Goal: Check status: Verify the current state of an ongoing process or item

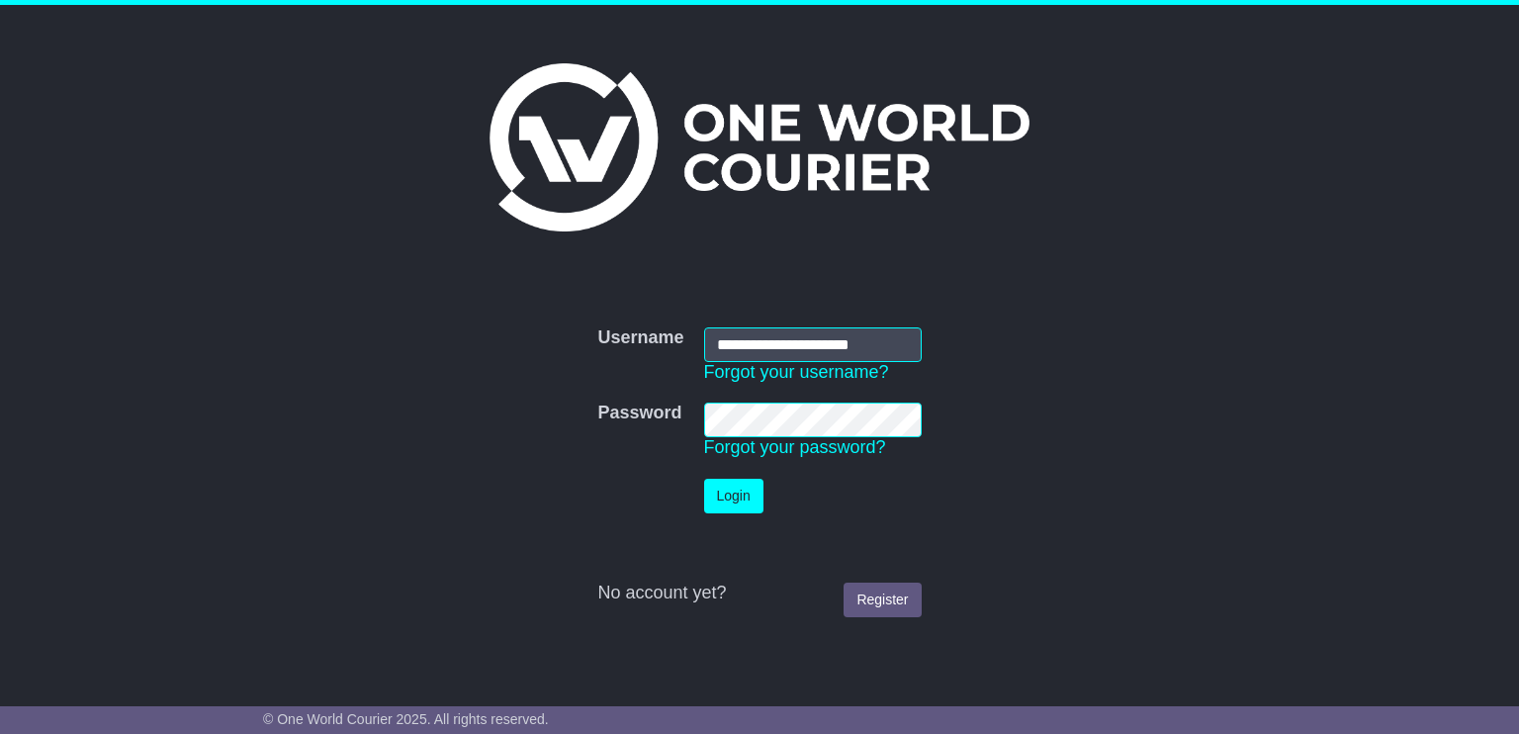
click at [732, 485] on button "Login" at bounding box center [733, 496] width 59 height 35
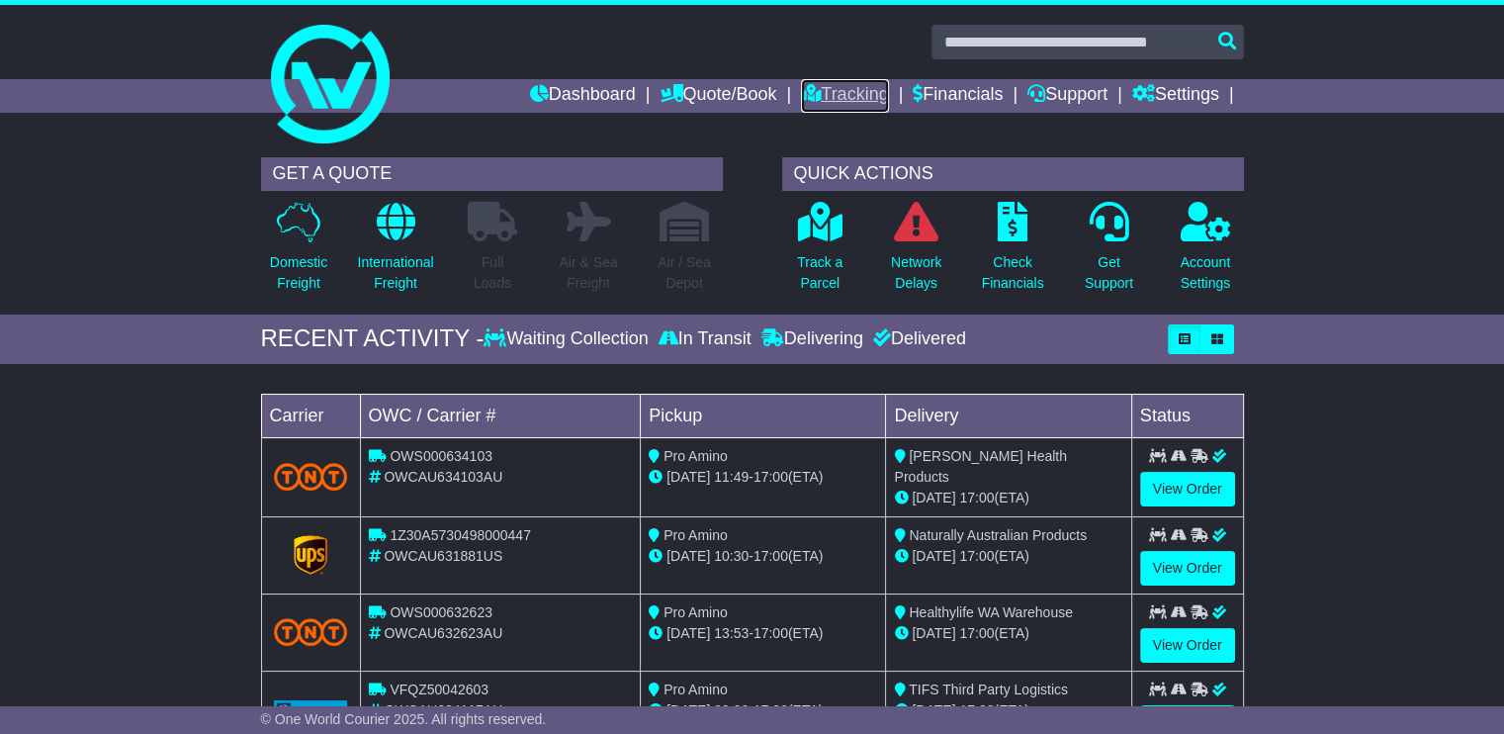
click at [848, 86] on link "Tracking" at bounding box center [844, 96] width 87 height 34
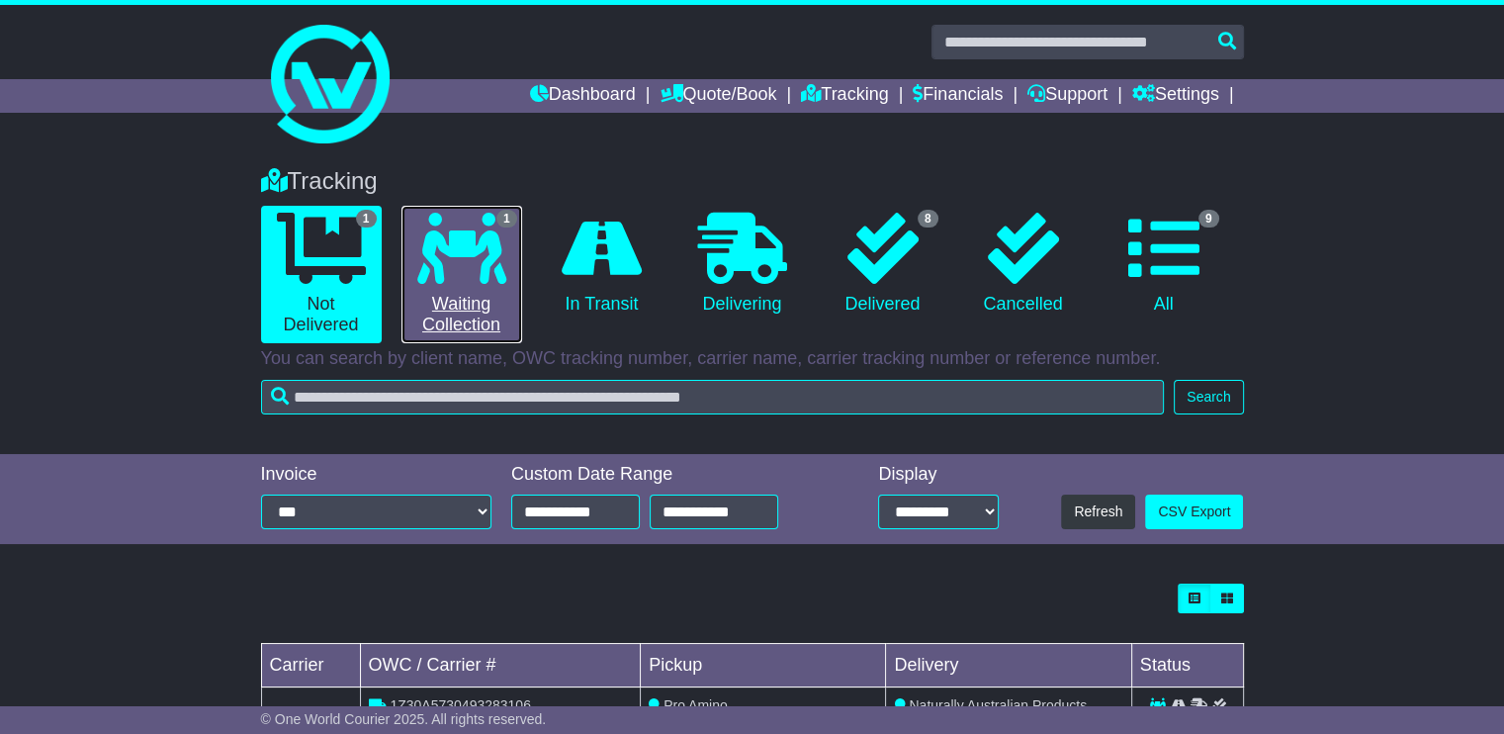
click at [484, 252] on icon at bounding box center [461, 248] width 89 height 71
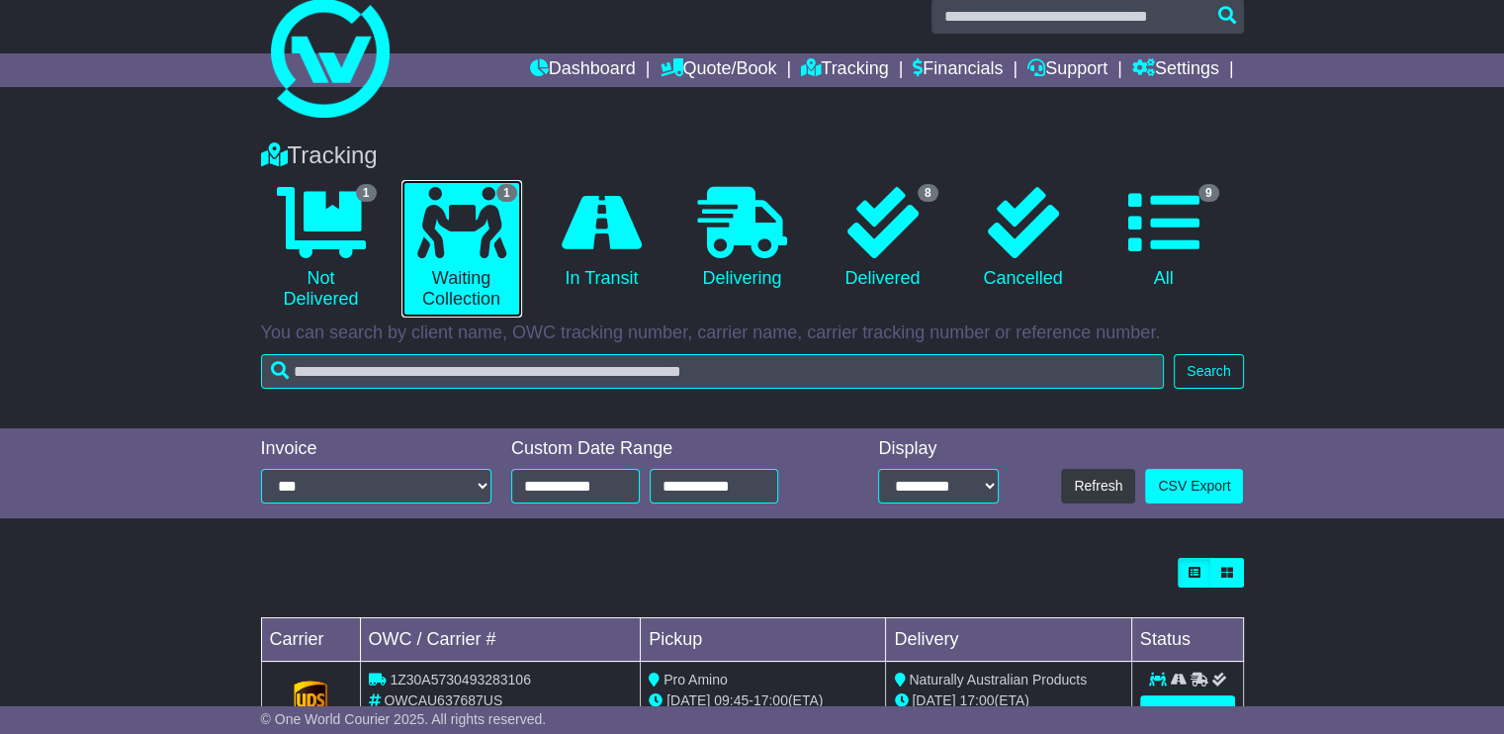
scroll to position [99, 0]
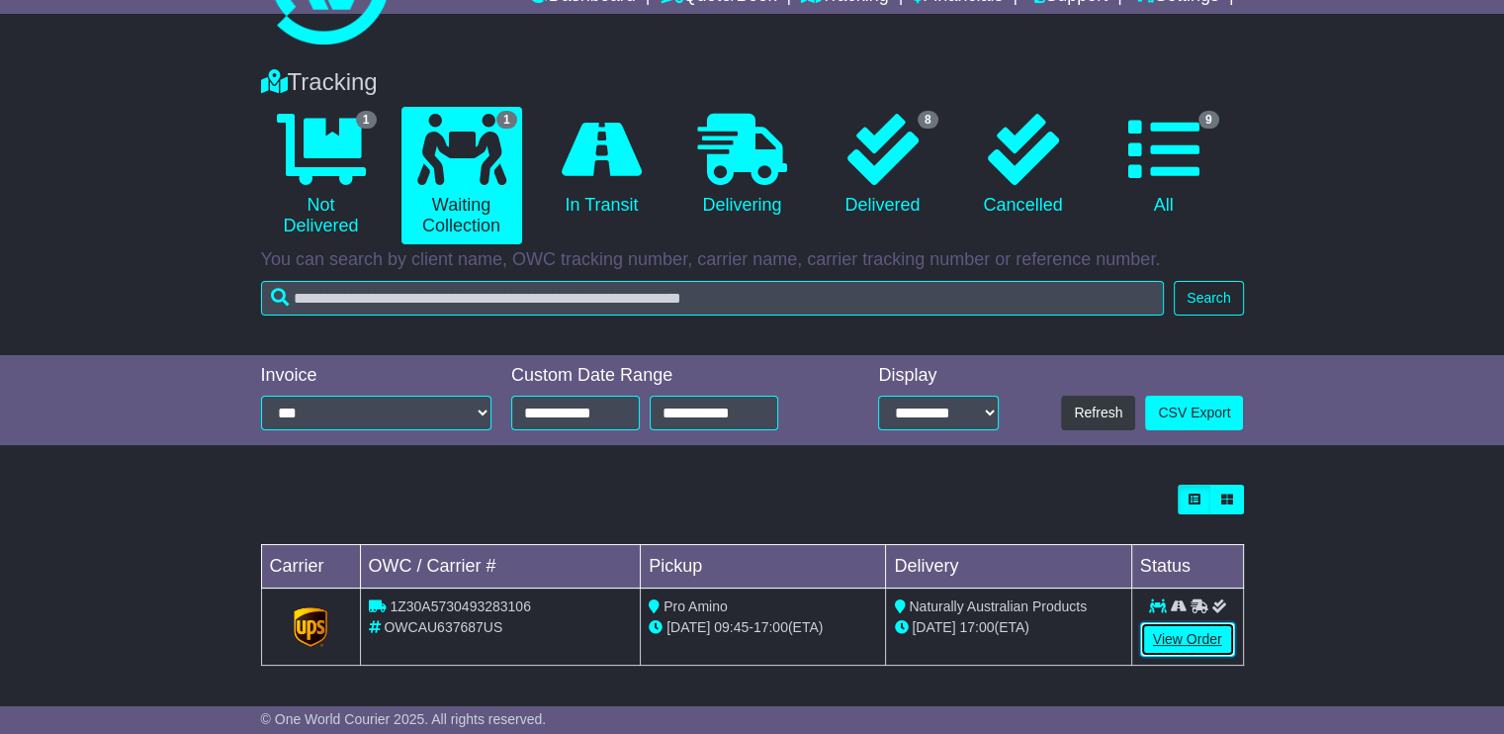
click at [1182, 644] on link "View Order" at bounding box center [1187, 639] width 95 height 35
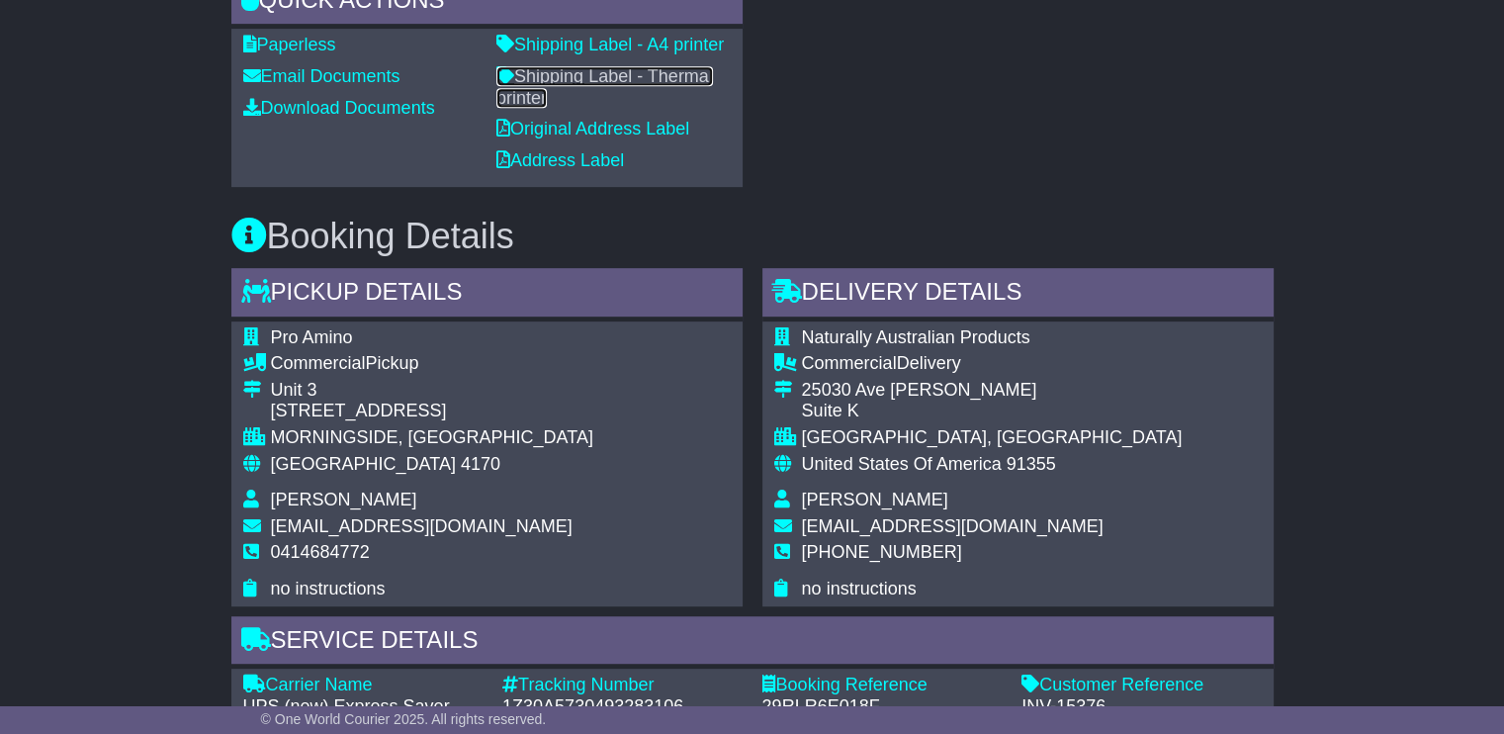
click at [630, 68] on link "Shipping Label - Thermal printer" at bounding box center [604, 87] width 217 height 42
